Goal: Task Accomplishment & Management: Manage account settings

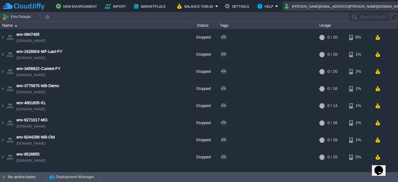
click at [359, 7] on button "[PERSON_NAME][EMAIL_ADDRESS][PERSON_NAME][DOMAIN_NAME]" at bounding box center [345, 5] width 121 height 7
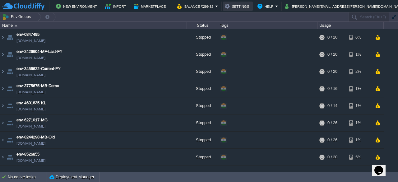
click at [251, 8] on button "Settings" at bounding box center [238, 5] width 26 height 7
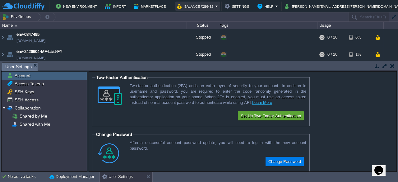
click at [215, 7] on button "Balance ₹299.82" at bounding box center [196, 5] width 38 height 7
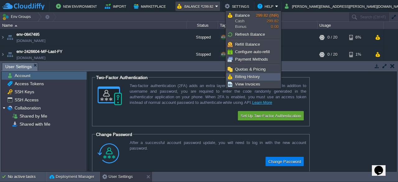
click at [246, 78] on span "Billing History" at bounding box center [247, 76] width 25 height 5
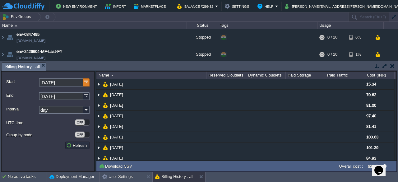
click at [87, 84] on img at bounding box center [86, 82] width 6 height 8
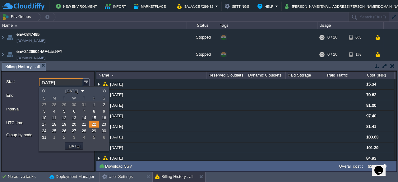
click at [45, 92] on link at bounding box center [43, 90] width 9 height 5
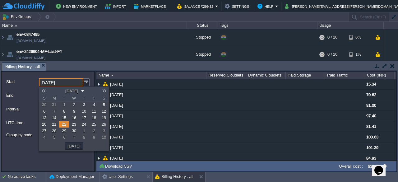
click at [45, 92] on link at bounding box center [43, 90] width 9 height 5
click at [103, 90] on link at bounding box center [104, 90] width 9 height 5
click at [65, 107] on link "1" at bounding box center [64, 104] width 10 height 7
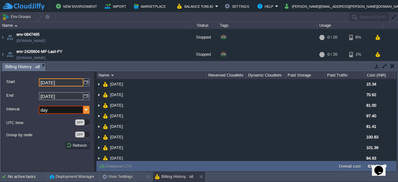
click at [85, 109] on img at bounding box center [86, 110] width 6 height 8
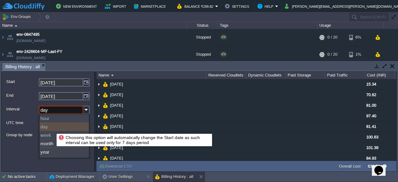
click at [52, 128] on div "day" at bounding box center [63, 126] width 49 height 8
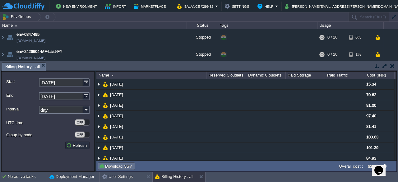
drag, startPoint x: 112, startPoint y: 166, endPoint x: 67, endPoint y: 159, distance: 45.6
click at [112, 166] on button "Download CSV" at bounding box center [116, 166] width 35 height 6
drag, startPoint x: 377, startPoint y: 165, endPoint x: 323, endPoint y: 172, distance: 54.1
click at [372, 172] on html "Opens Chat This icon Opens the chat window." at bounding box center [382, 166] width 20 height 19
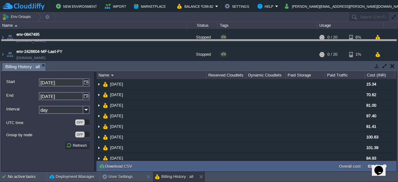
drag, startPoint x: 259, startPoint y: 70, endPoint x: 256, endPoint y: 47, distance: 23.2
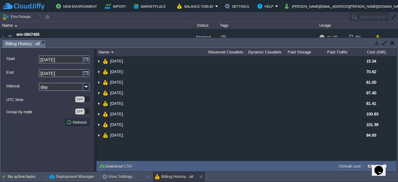
click at [379, 168] on icon "Chat widget" at bounding box center [378, 170] width 9 height 9
click at [381, 168] on icon "Close Chat This icon closes the chat window." at bounding box center [377, 171] width 7 height 7
click at [380, 167] on icon "Chat widget" at bounding box center [378, 170] width 9 height 9
click at [380, 168] on icon "Close Chat This icon closes the chat window." at bounding box center [377, 171] width 7 height 7
click at [86, 61] on img at bounding box center [86, 59] width 6 height 8
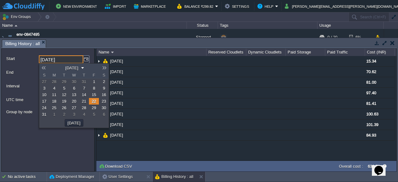
click at [47, 67] on link at bounding box center [43, 67] width 9 height 5
click at [46, 67] on link at bounding box center [43, 67] width 9 height 5
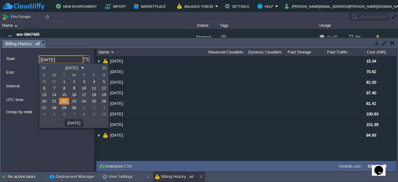
click at [65, 83] on link "1" at bounding box center [64, 81] width 10 height 7
type input "01-04-2025"
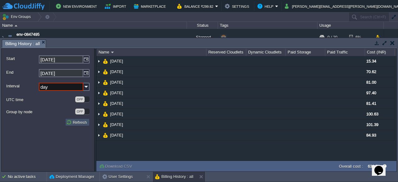
click at [79, 122] on button "Refresh" at bounding box center [77, 122] width 22 height 6
click at [215, 5] on button "Balance ₹299.82" at bounding box center [196, 5] width 38 height 7
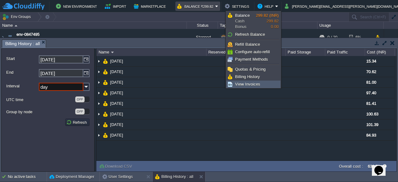
click at [249, 85] on span "View Invoices" at bounding box center [247, 84] width 25 height 5
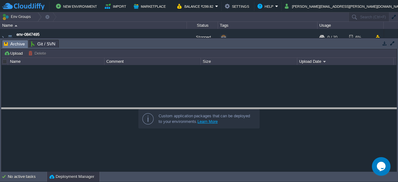
drag, startPoint x: 159, startPoint y: 42, endPoint x: 163, endPoint y: 110, distance: 67.9
